Goal: Navigation & Orientation: Find specific page/section

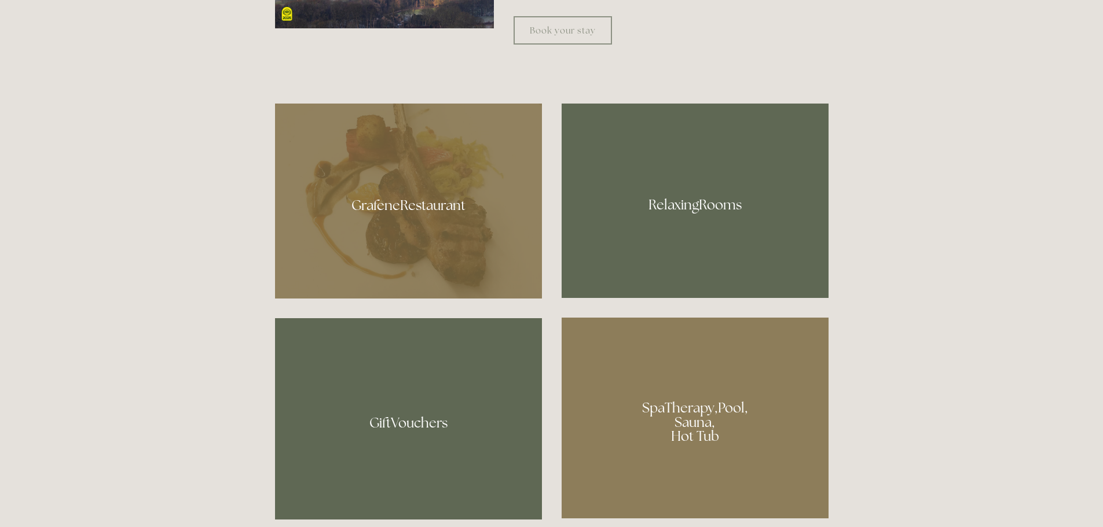
scroll to position [753, 0]
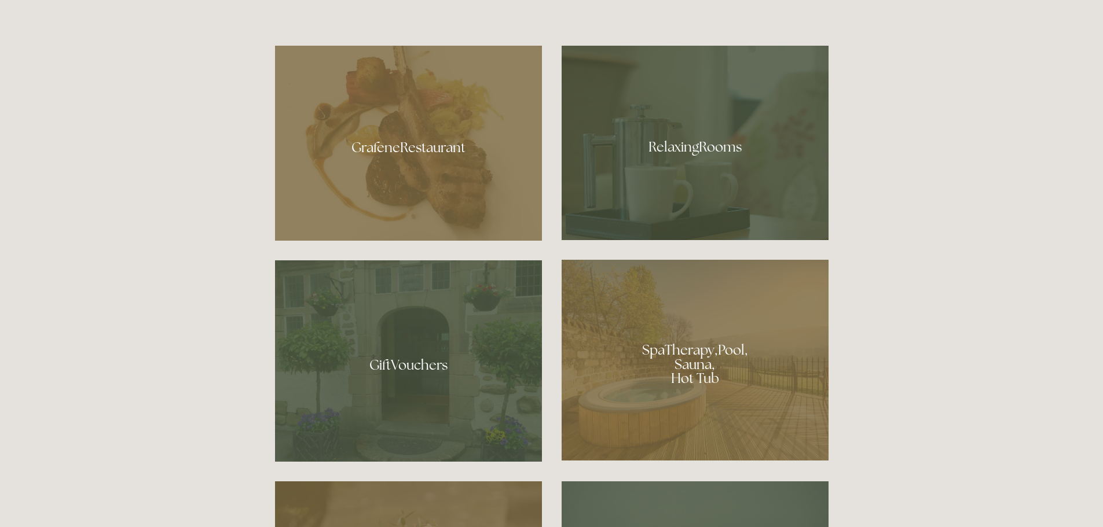
click at [677, 140] on div at bounding box center [695, 143] width 267 height 195
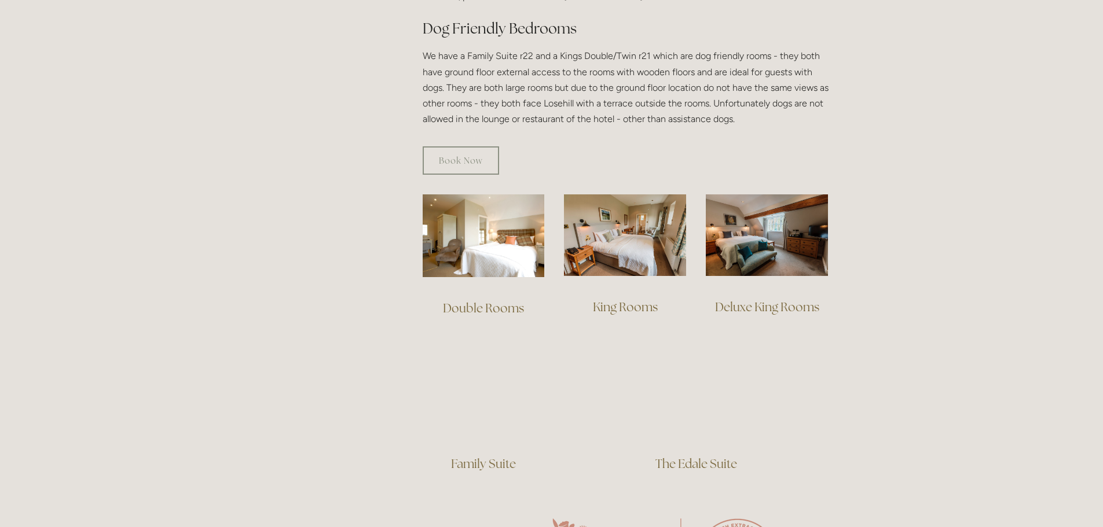
scroll to position [695, 0]
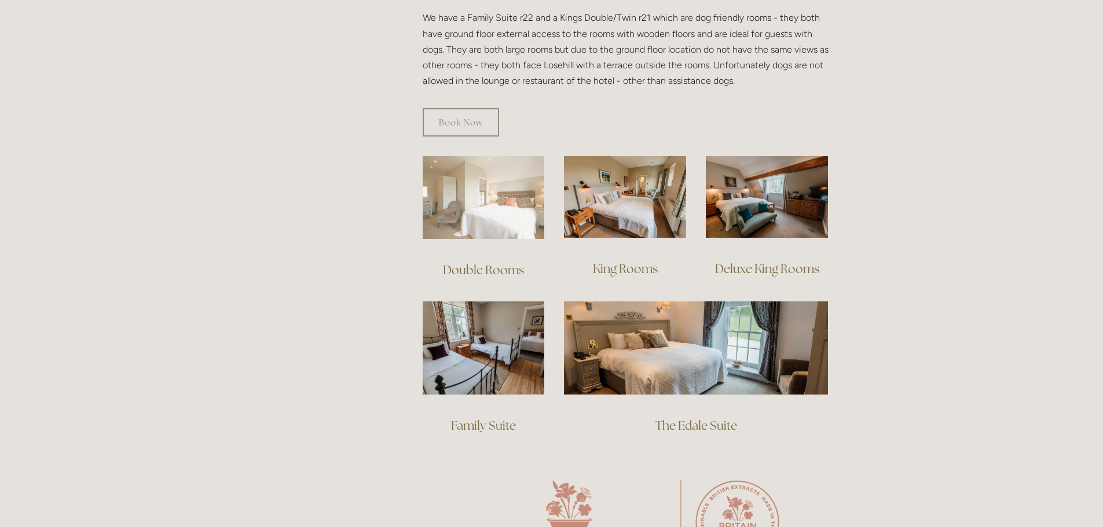
click at [464, 198] on img at bounding box center [484, 197] width 122 height 83
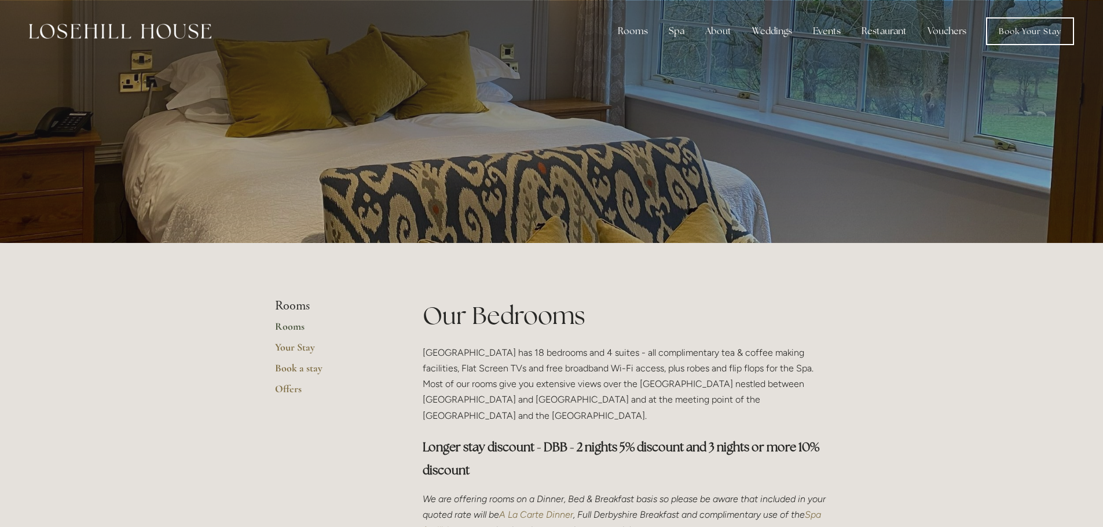
scroll to position [692, 0]
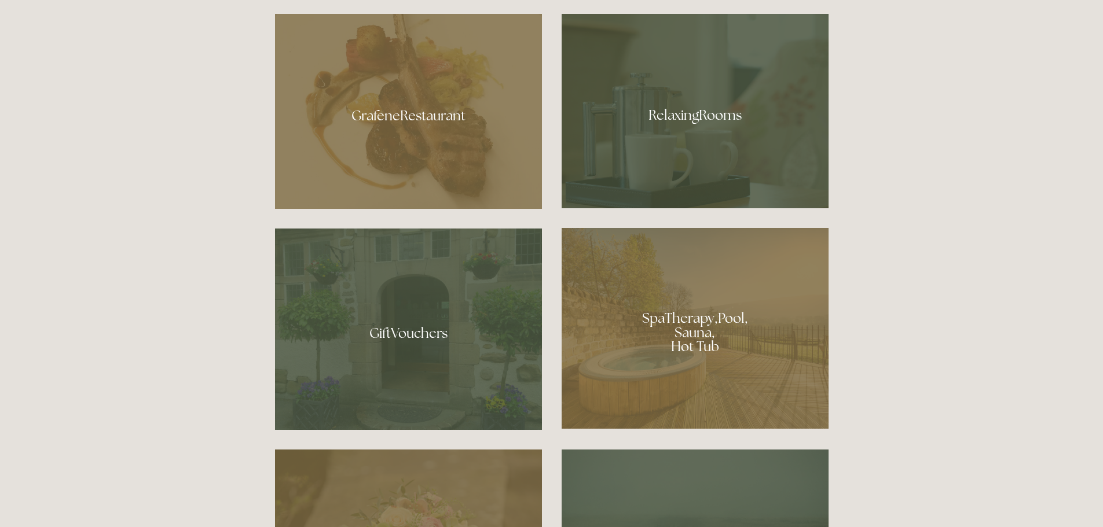
scroll to position [868, 0]
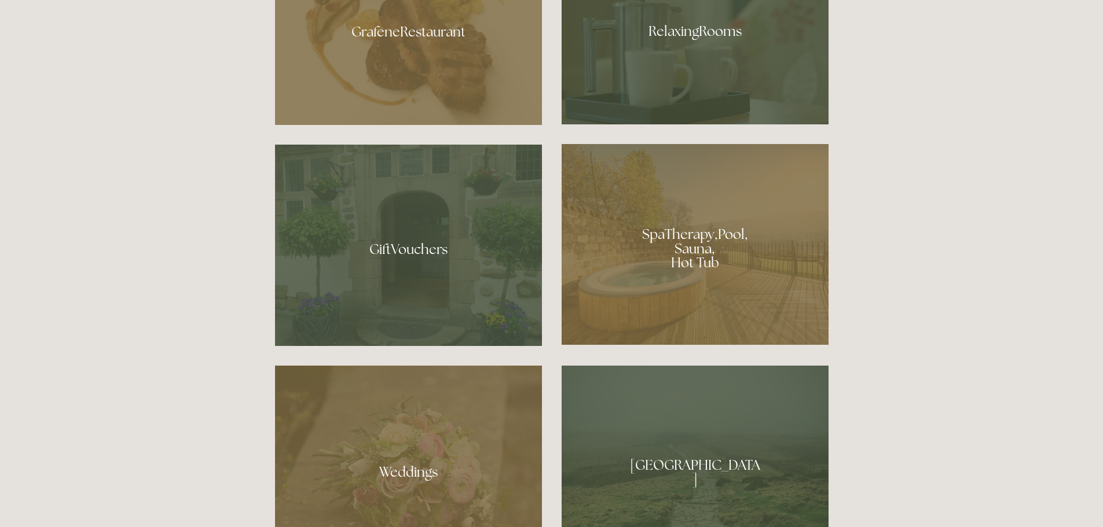
click at [690, 233] on div at bounding box center [695, 244] width 267 height 201
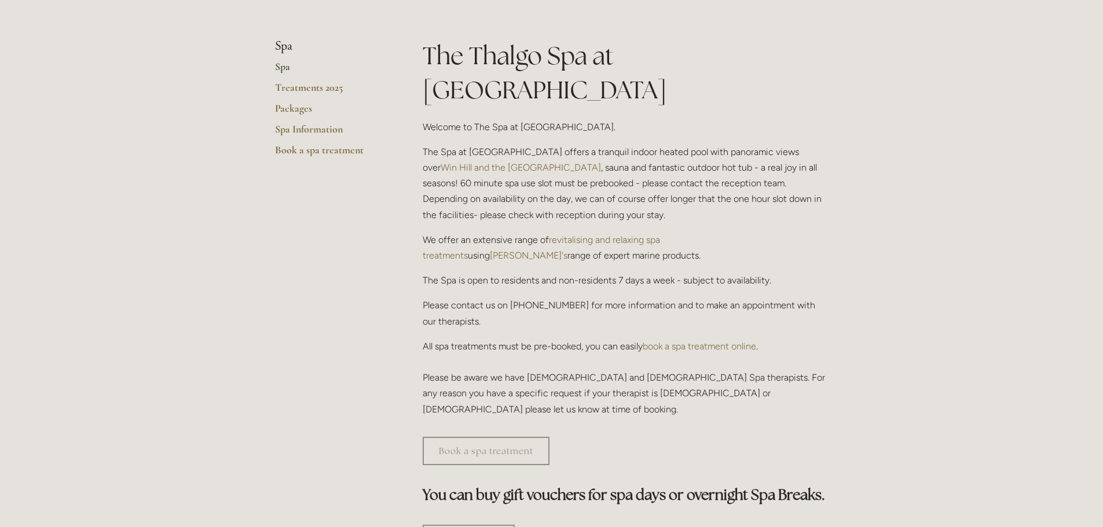
scroll to position [174, 0]
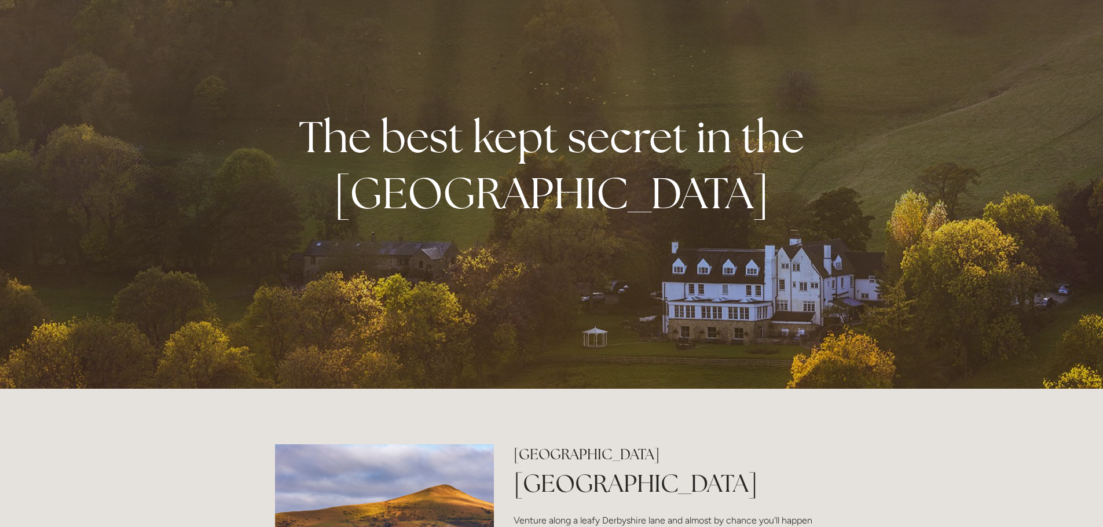
scroll to position [58, 0]
